Goal: Information Seeking & Learning: Learn about a topic

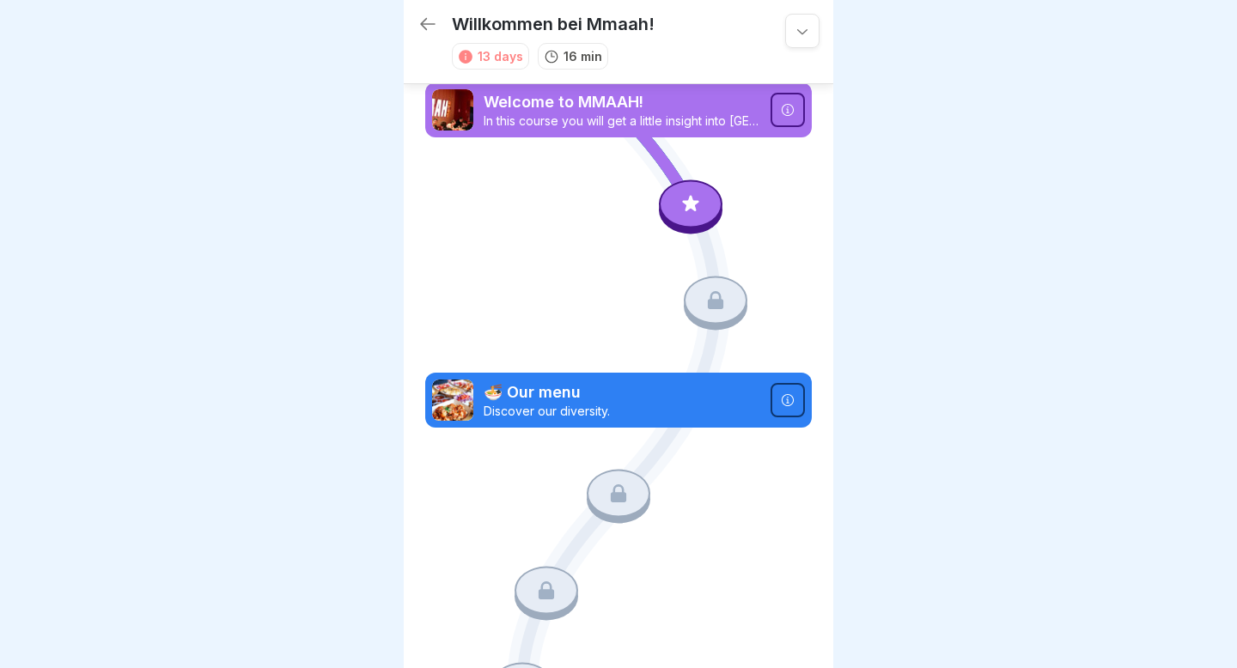
click at [695, 208] on icon at bounding box center [691, 203] width 16 height 16
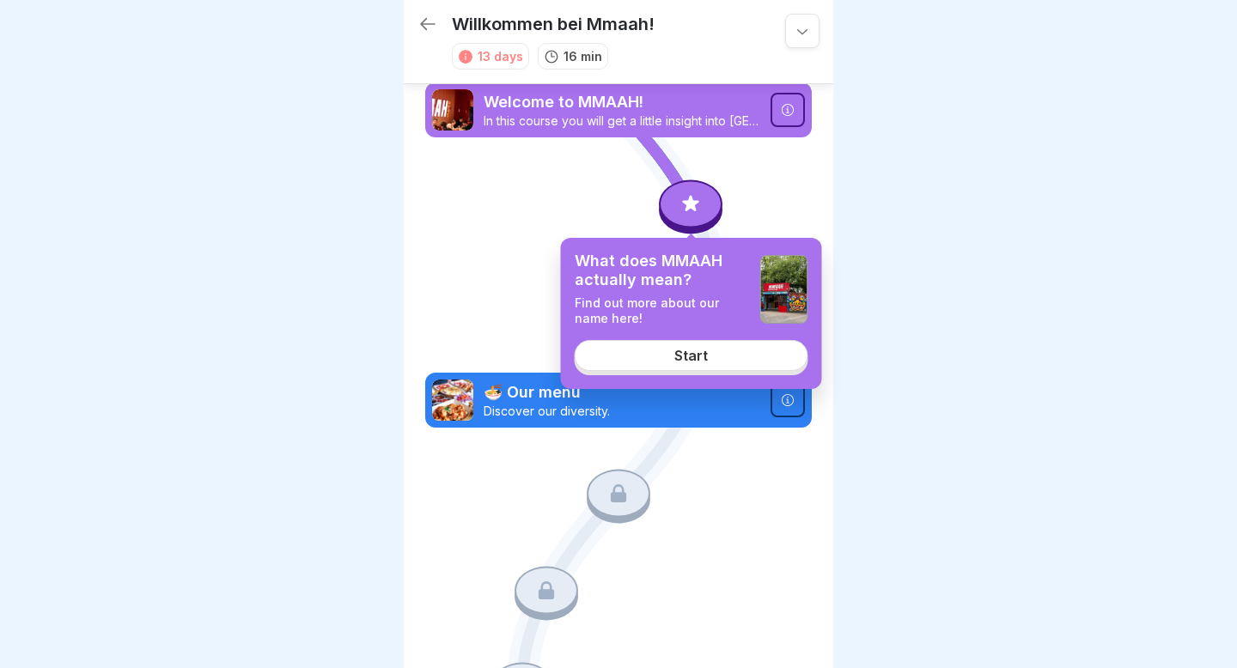
click at [687, 357] on div "Start" at bounding box center [691, 355] width 34 height 15
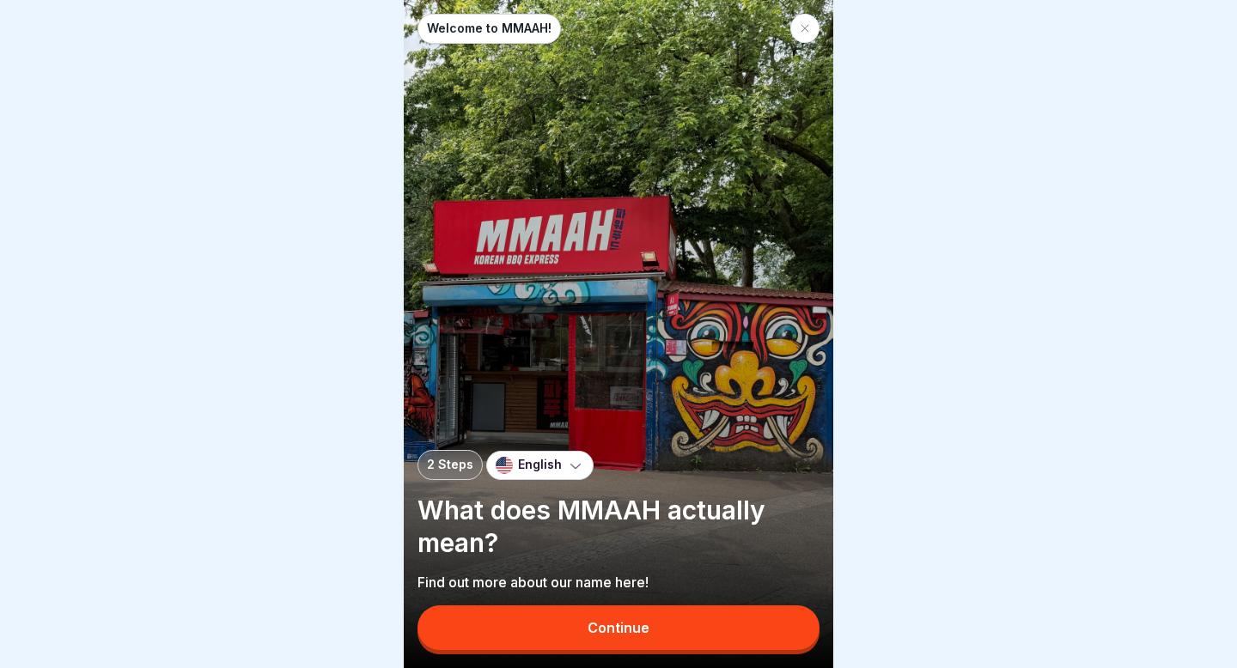
click at [646, 625] on div "Continue" at bounding box center [619, 627] width 62 height 15
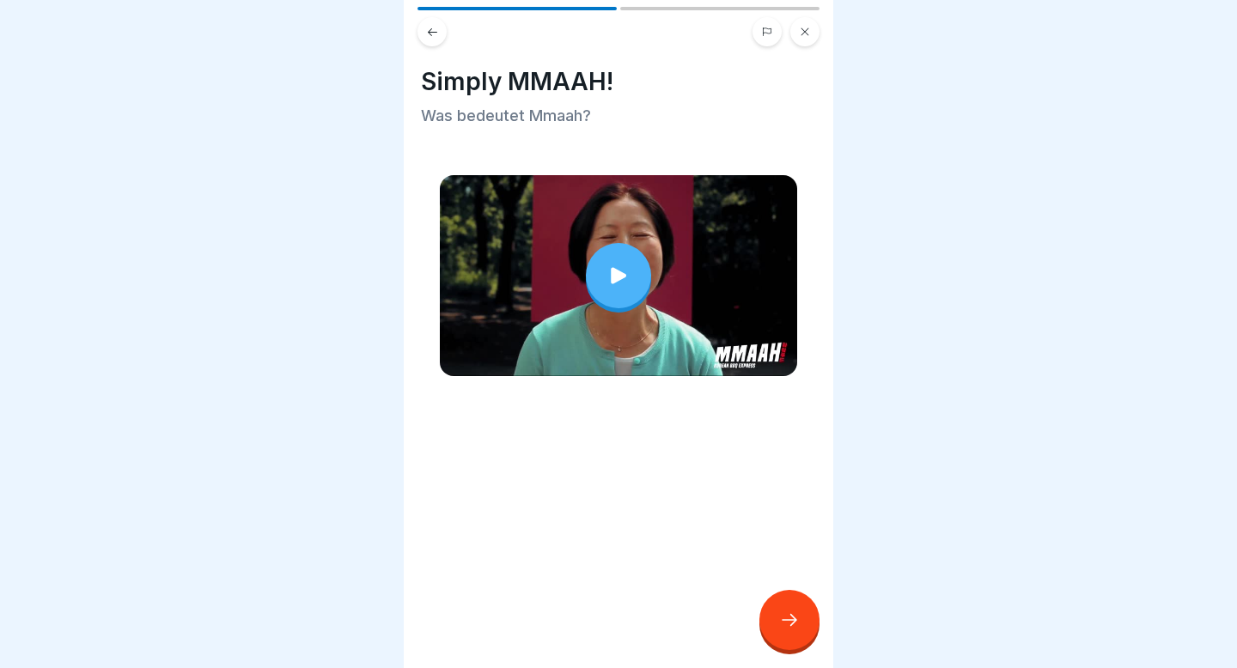
click at [638, 286] on div at bounding box center [618, 275] width 65 height 65
click at [796, 608] on div at bounding box center [790, 620] width 60 height 60
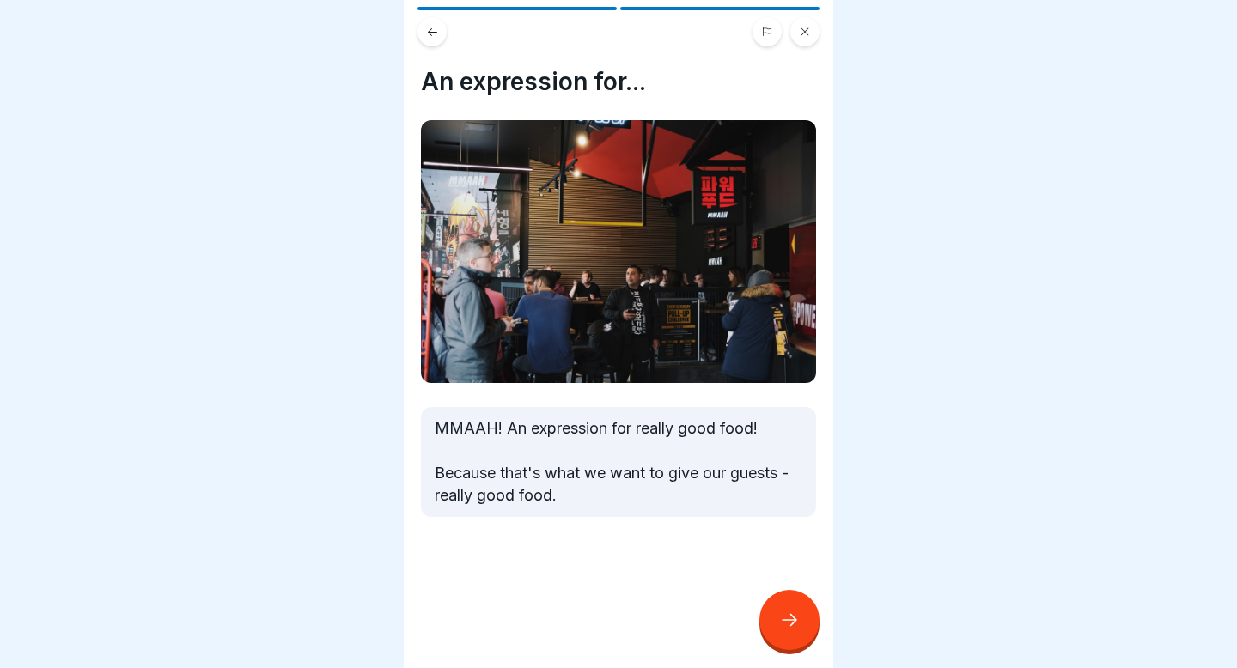
click at [796, 627] on icon at bounding box center [789, 620] width 21 height 21
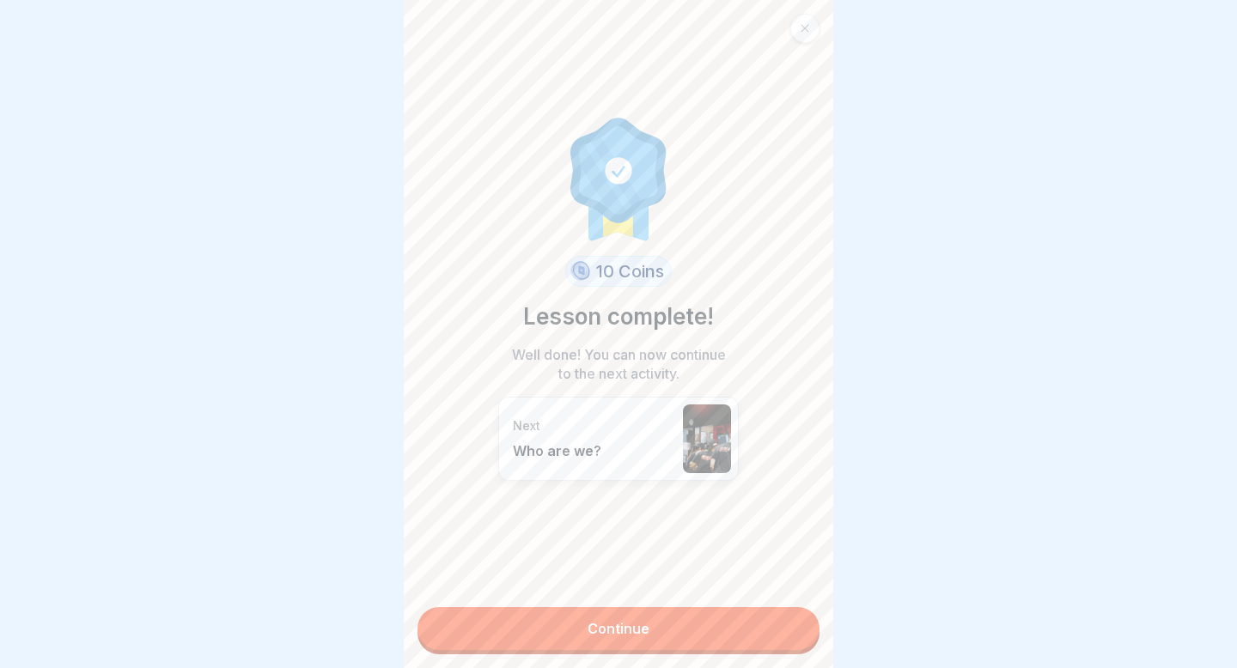
click at [796, 627] on link "Continue" at bounding box center [619, 628] width 402 height 43
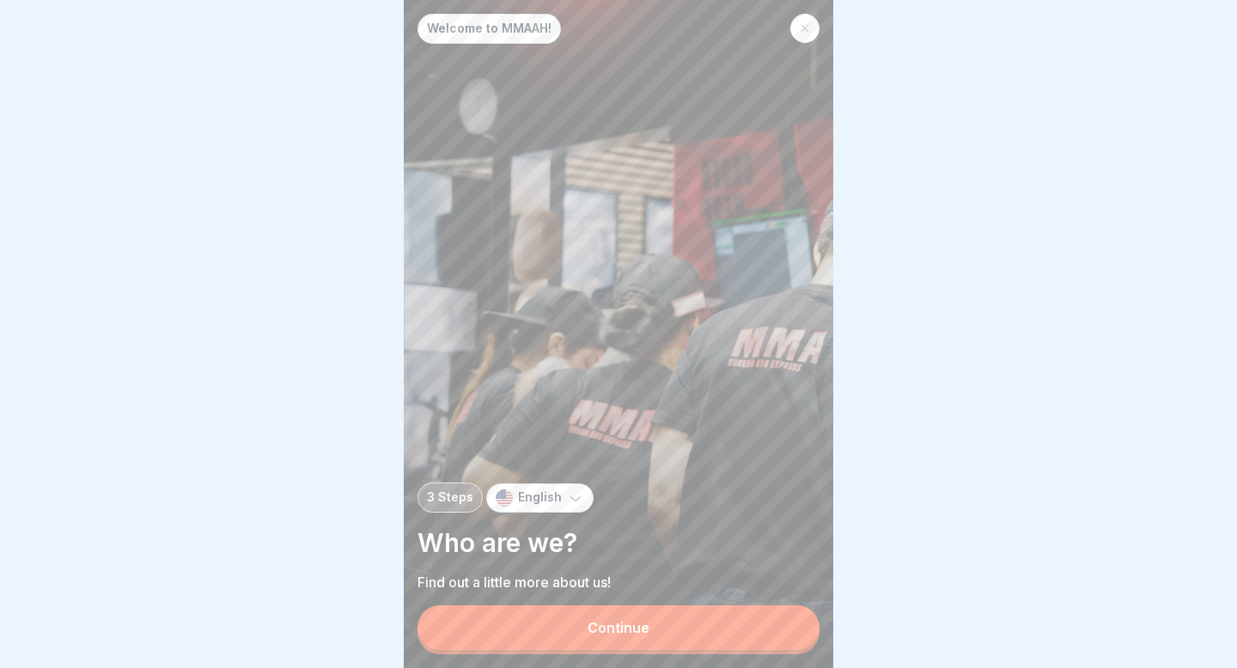
click at [715, 630] on button "Continue" at bounding box center [619, 628] width 402 height 45
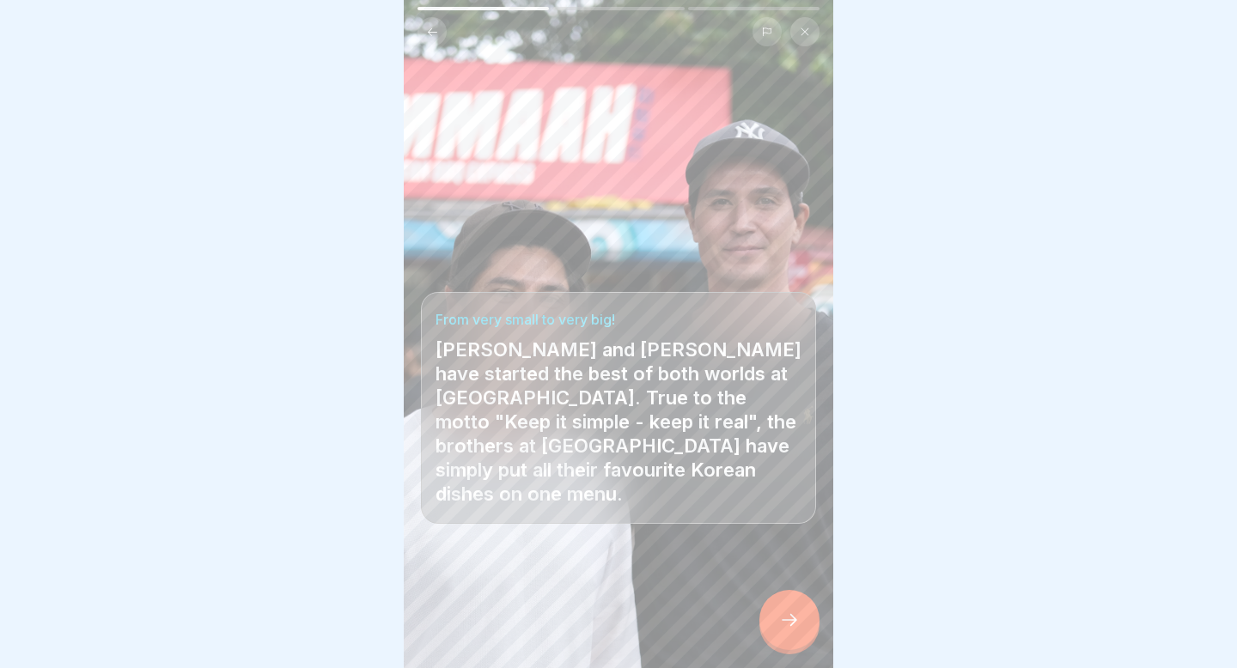
click at [799, 629] on icon at bounding box center [789, 620] width 21 height 21
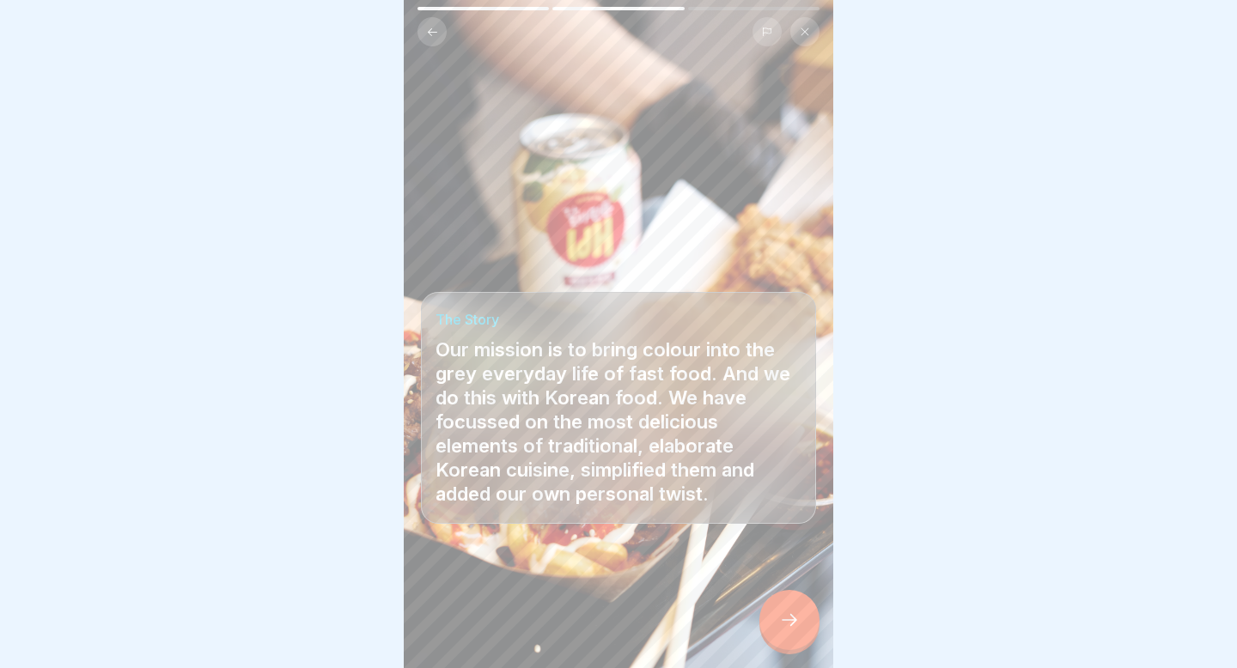
click at [799, 629] on icon at bounding box center [789, 620] width 21 height 21
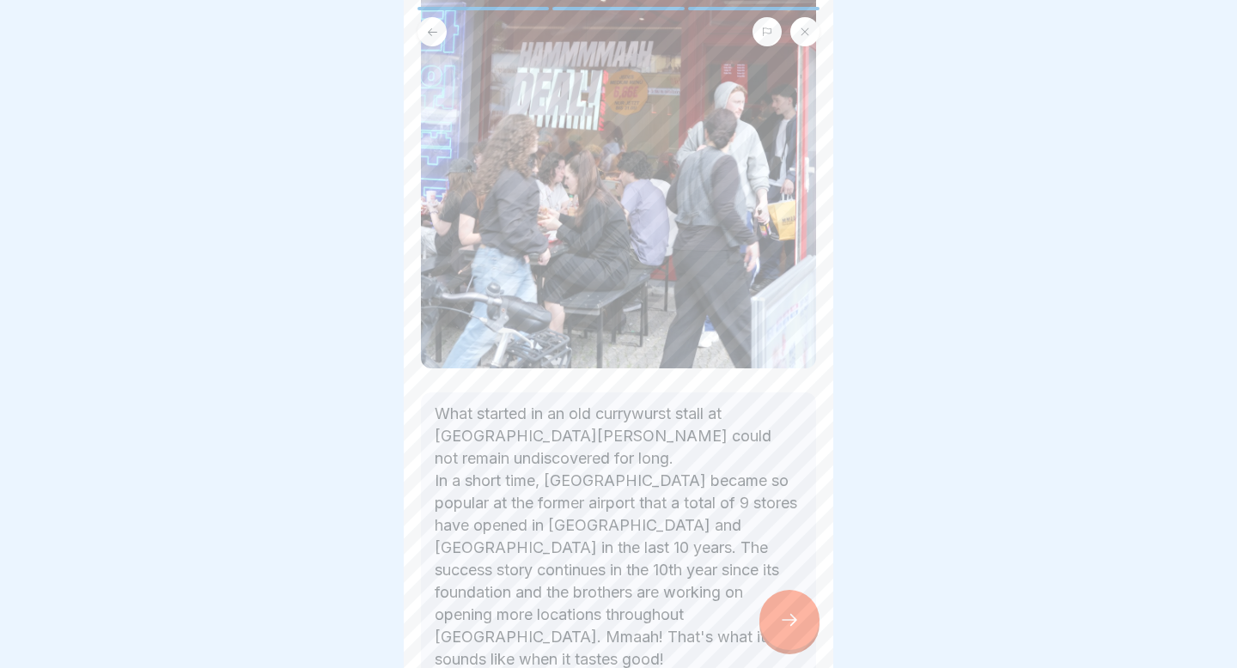
scroll to position [405, 0]
click at [799, 613] on icon at bounding box center [789, 620] width 21 height 21
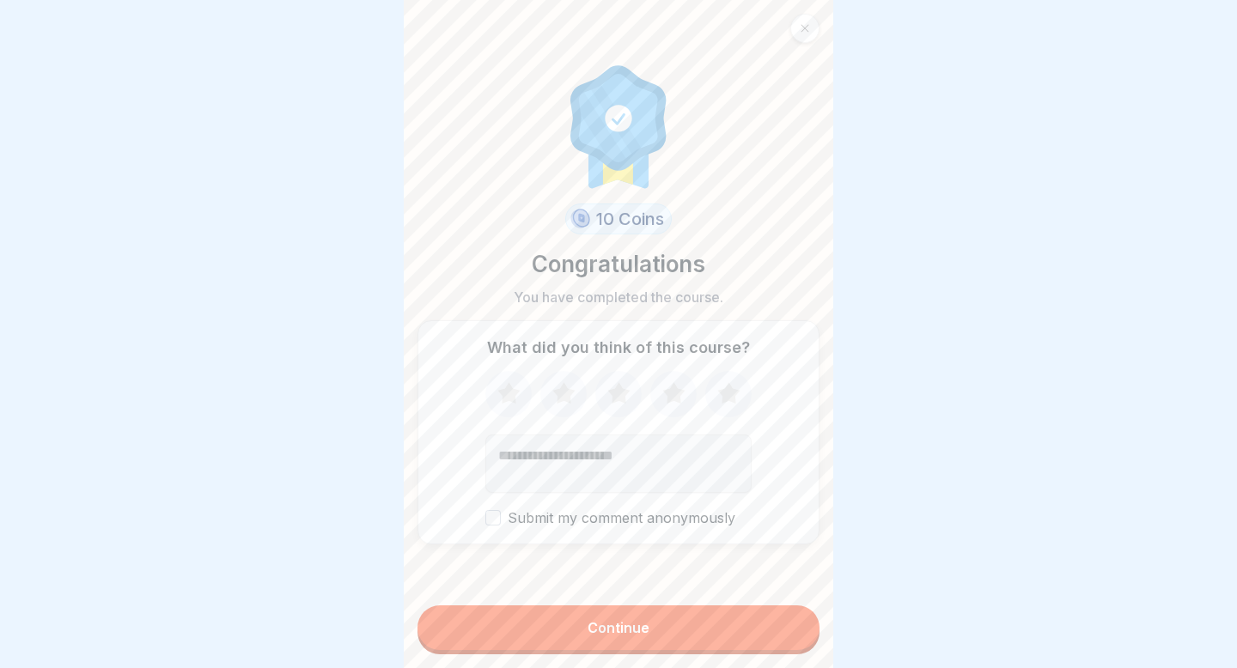
click at [720, 390] on icon at bounding box center [728, 392] width 22 height 21
click at [496, 524] on button "Submit my comment anonymously" at bounding box center [492, 517] width 15 height 15
click at [574, 634] on button "Continue" at bounding box center [619, 628] width 402 height 45
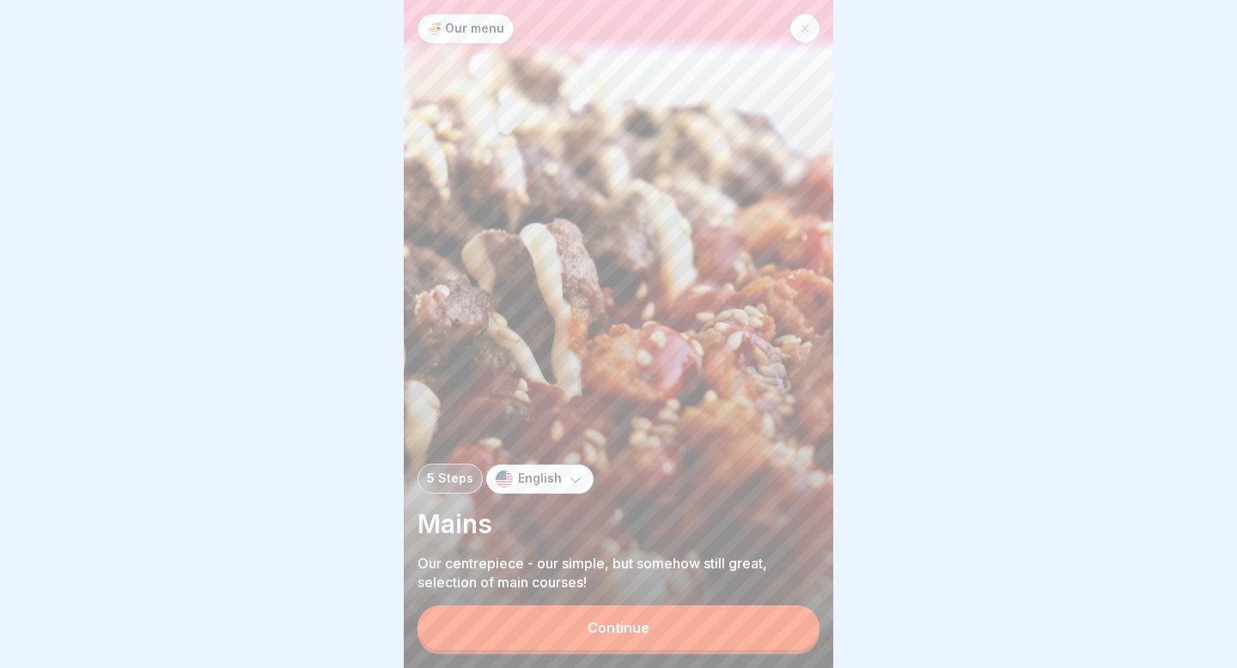
click at [603, 640] on button "Continue" at bounding box center [619, 628] width 402 height 45
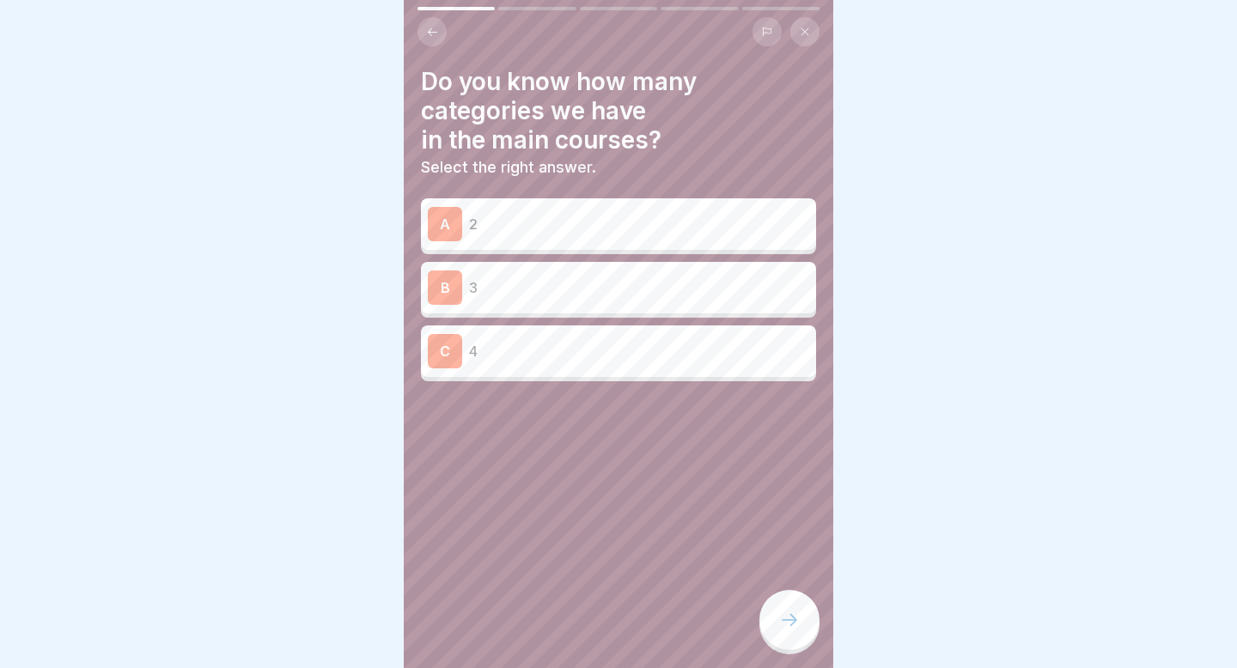
click at [435, 26] on icon at bounding box center [432, 32] width 13 height 13
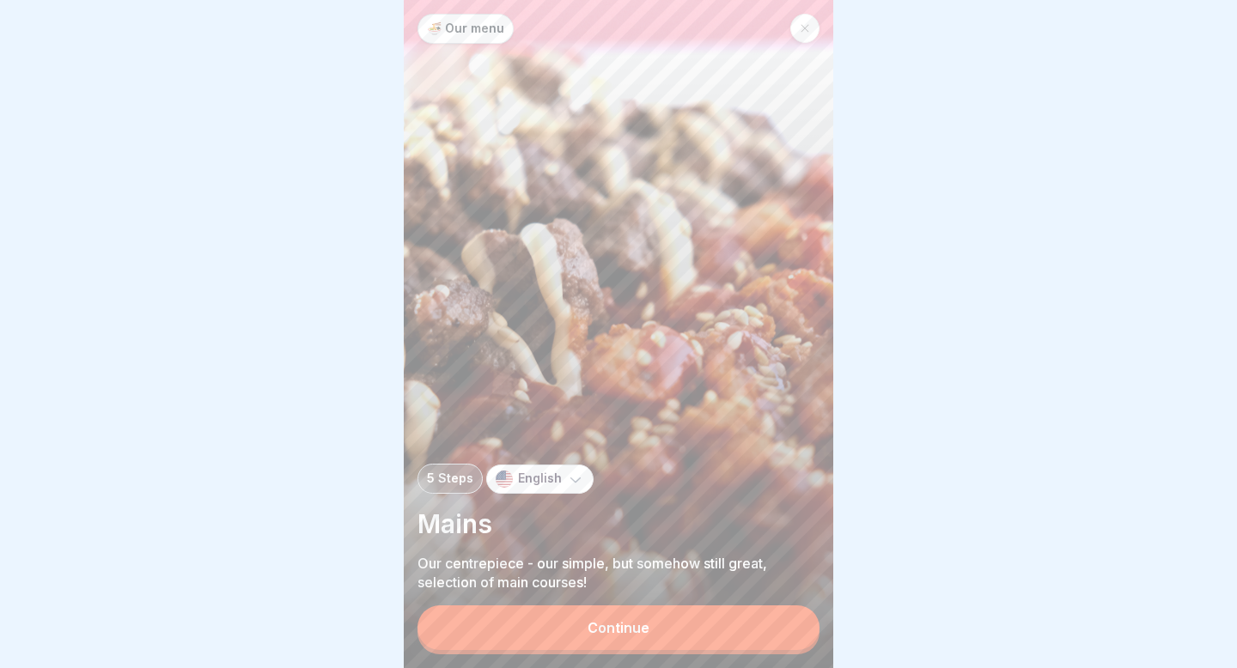
click at [686, 638] on button "Continue" at bounding box center [619, 628] width 402 height 45
